Goal: Navigation & Orientation: Understand site structure

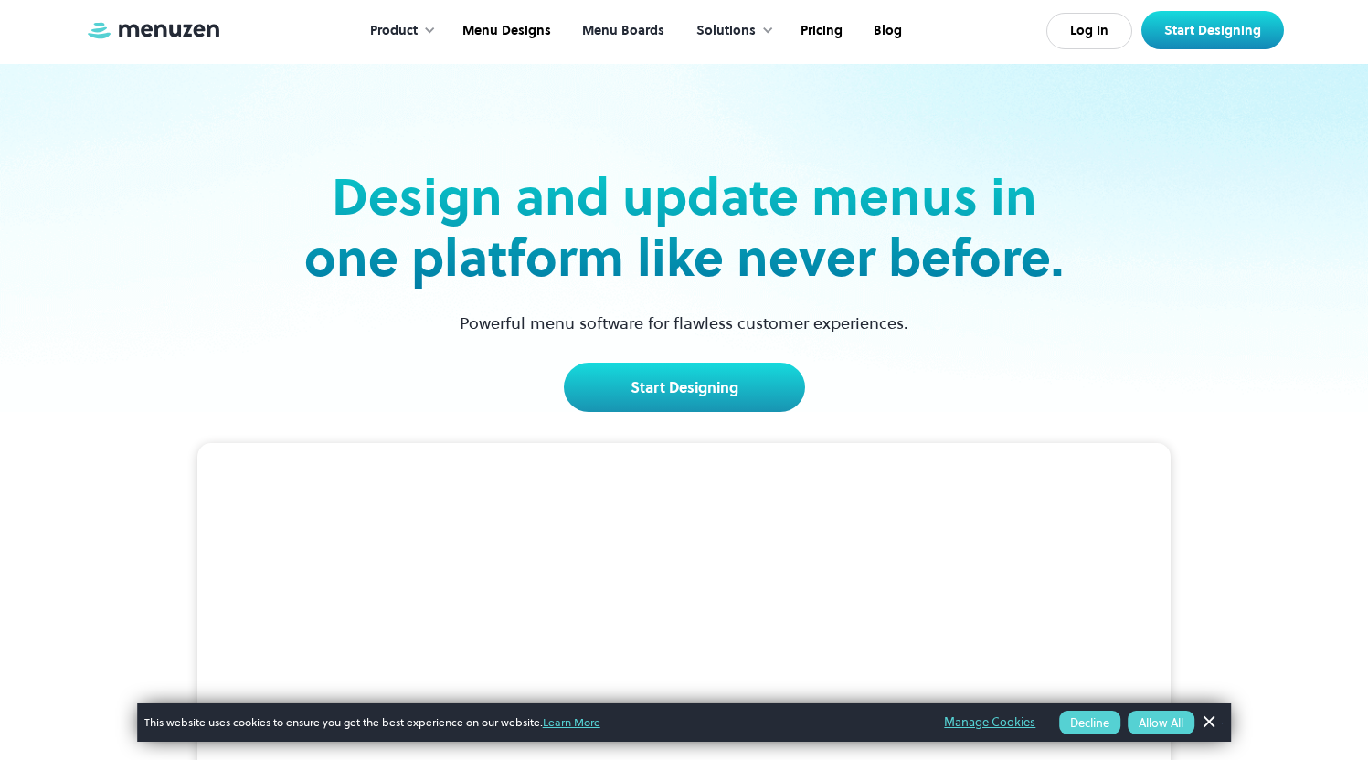
click at [619, 29] on link "Menu Boards" at bounding box center [621, 31] width 113 height 57
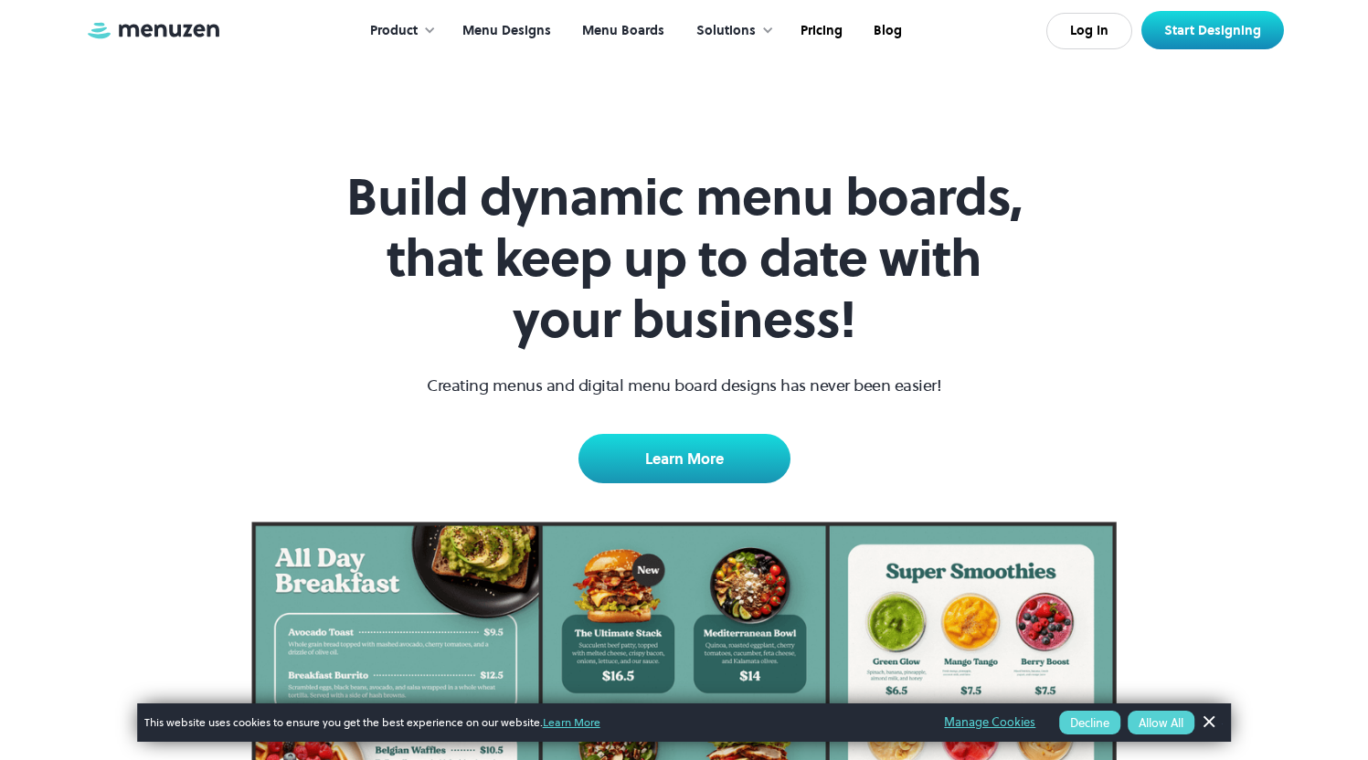
click at [513, 33] on link "Menu Designs" at bounding box center [505, 31] width 120 height 57
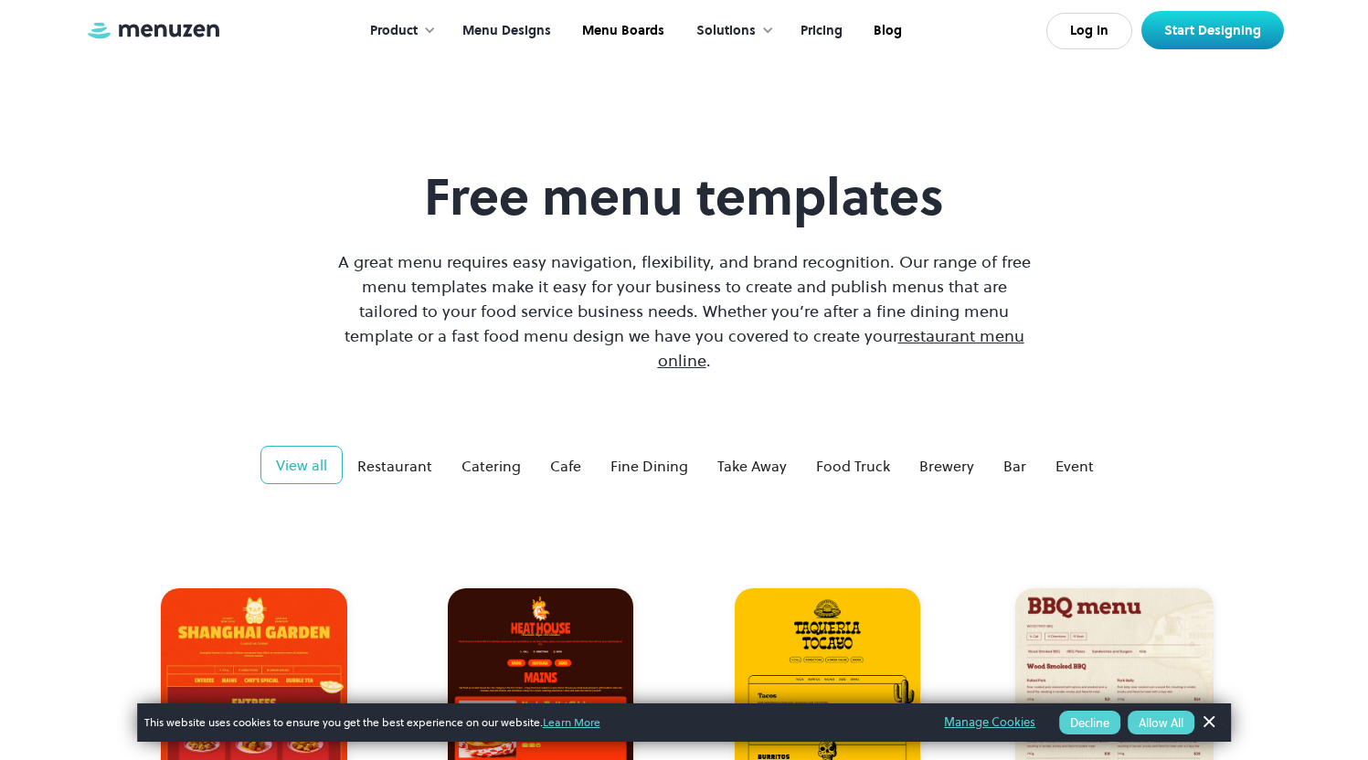
click at [842, 31] on link "Pricing" at bounding box center [819, 31] width 73 height 57
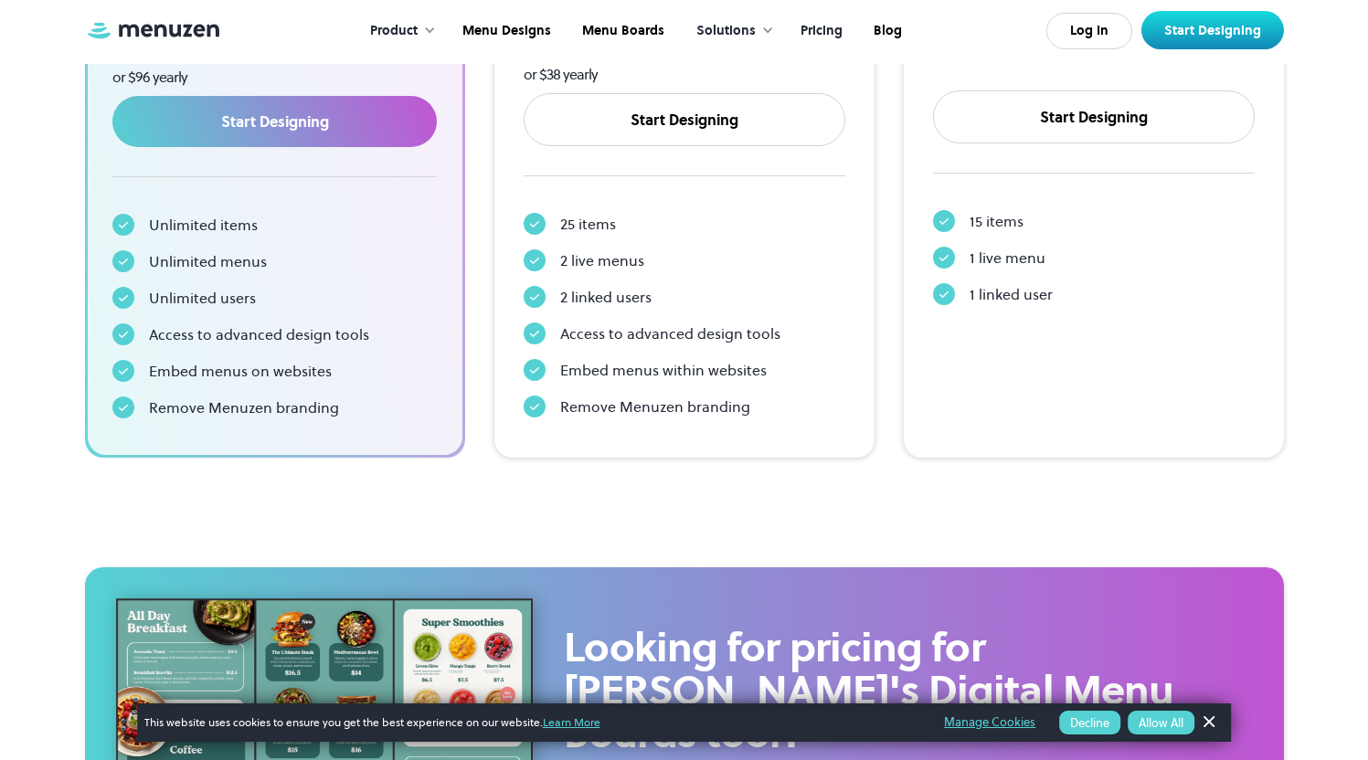
scroll to position [613, 0]
